Goal: Task Accomplishment & Management: Manage account settings

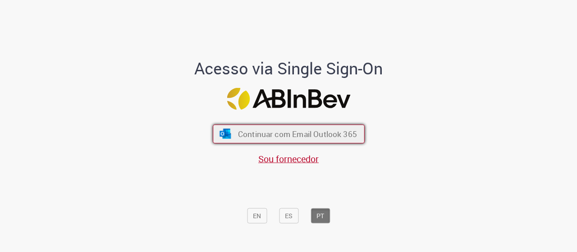
click at [306, 128] on span "Continuar com Email Outlook 365" at bounding box center [297, 133] width 119 height 10
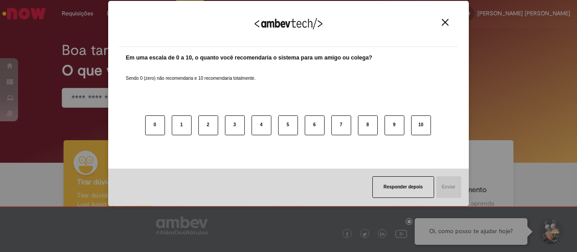
click at [446, 26] on button "Close" at bounding box center [445, 22] width 12 height 8
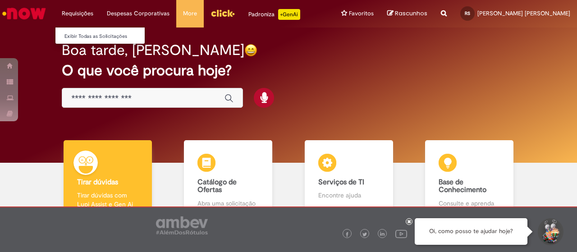
click at [81, 11] on li "Requisições Exibir Todas as Solicitações" at bounding box center [77, 13] width 45 height 27
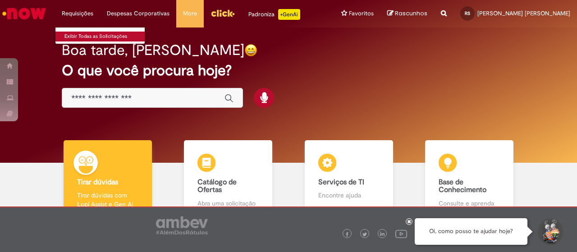
click at [83, 41] on ul "Exibir Todas as Solicitações" at bounding box center [100, 35] width 90 height 17
click at [84, 37] on link "Exibir Todas as Solicitações" at bounding box center [104, 37] width 99 height 10
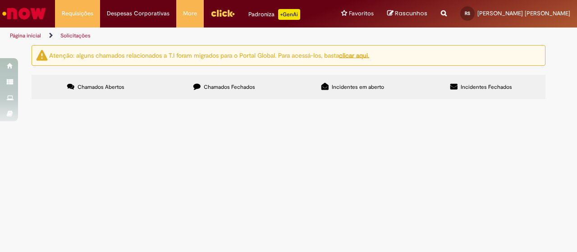
click at [363, 83] on label "Incidentes em aberto" at bounding box center [353, 87] width 128 height 24
